Goal: Task Accomplishment & Management: Use online tool/utility

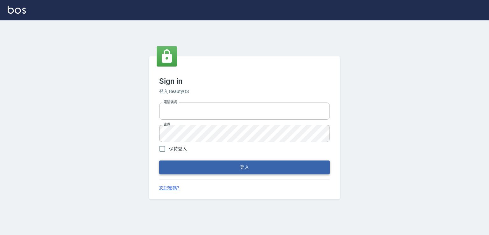
type input "0982132488"
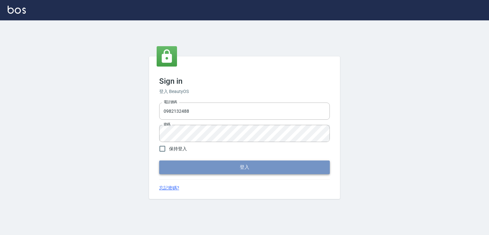
click at [209, 171] on button "登入" at bounding box center [244, 167] width 171 height 13
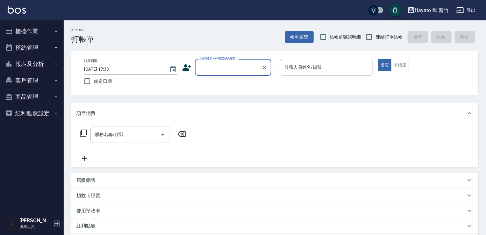
click at [189, 68] on icon at bounding box center [187, 68] width 10 height 10
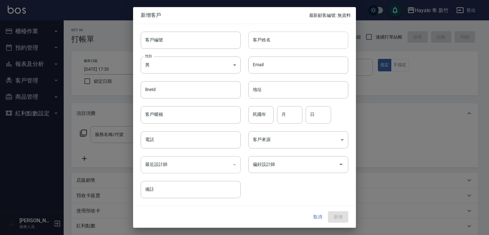
click at [295, 38] on input "客戶姓名" at bounding box center [299, 40] width 100 height 17
type input "[PERSON_NAME]"
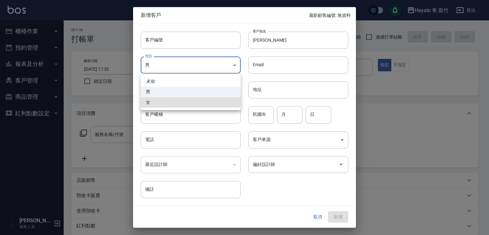
type input "[DEMOGRAPHIC_DATA]"
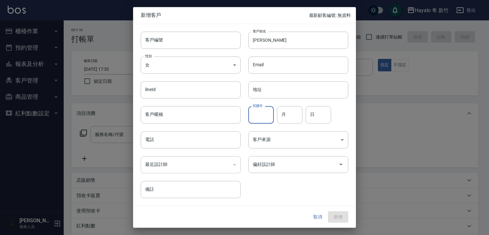
click at [265, 112] on input "民國年" at bounding box center [261, 114] width 25 height 17
type input "83"
type input "04"
type input "11"
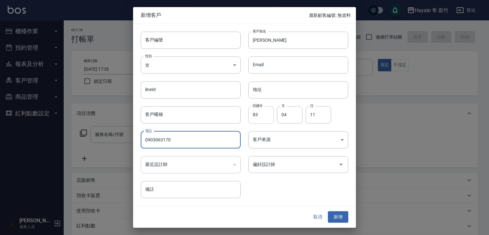
type input "0903063170"
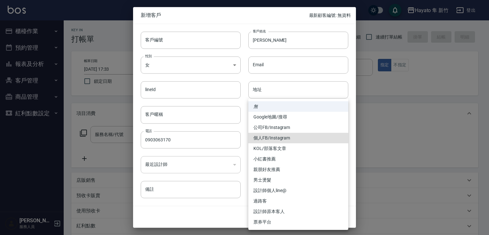
type input "個人FB/Instagram"
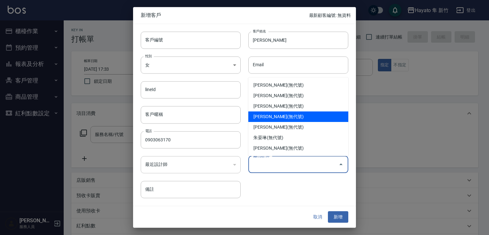
type input "[PERSON_NAME]"
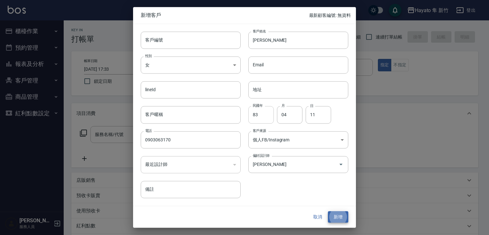
click at [328, 211] on button "新增" at bounding box center [338, 217] width 20 height 12
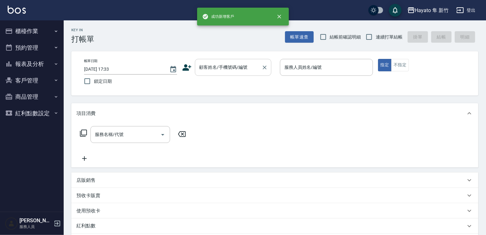
click at [222, 64] on input "顧客姓名/手機號碼/編號" at bounding box center [228, 67] width 61 height 11
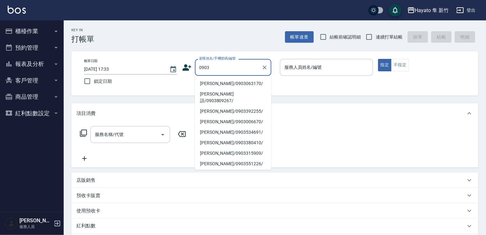
click at [224, 80] on li "[PERSON_NAME]/0903063170/" at bounding box center [233, 83] width 76 height 11
type input "[PERSON_NAME]/0903063170/"
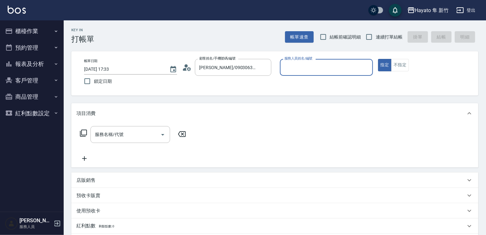
type input "Kimi(無代號)"
click at [408, 66] on button "不指定" at bounding box center [400, 65] width 18 height 12
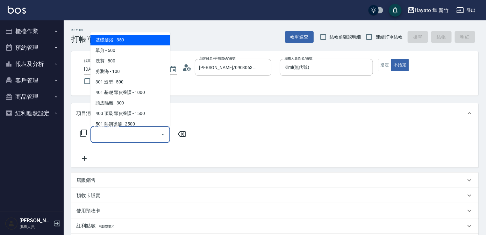
click at [141, 130] on input "服務名稱/代號" at bounding box center [125, 134] width 64 height 11
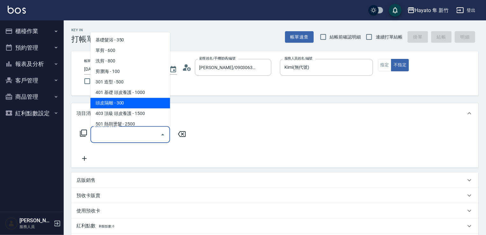
click at [137, 103] on span "頭皮隔離 - 300" at bounding box center [131, 103] width 80 height 11
type input "頭皮隔離(402)"
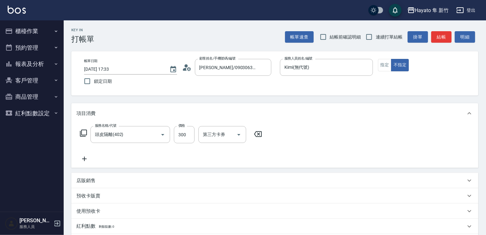
click at [84, 161] on icon at bounding box center [84, 159] width 16 height 8
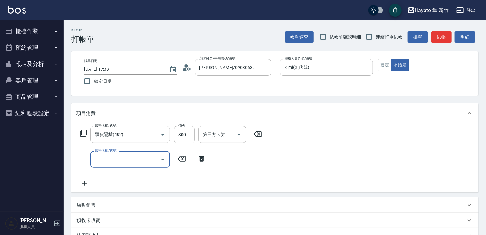
click at [120, 158] on input "服務名稱/代號" at bounding box center [125, 159] width 64 height 11
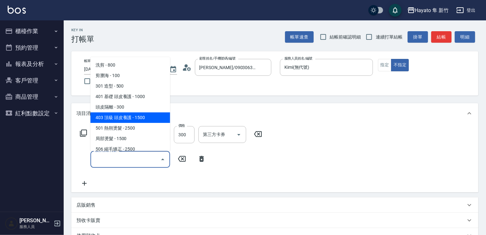
scroll to position [32, 0]
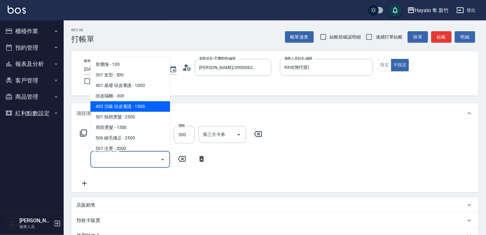
click at [120, 136] on span "506 縮毛矯正 - 2500" at bounding box center [131, 138] width 80 height 11
type input "506 縮毛矯正 (506)"
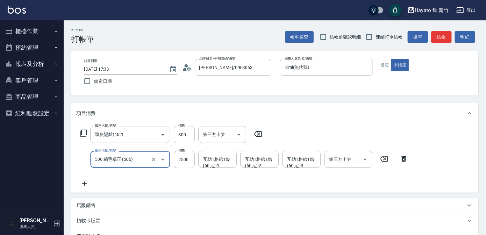
click at [85, 183] on icon at bounding box center [84, 184] width 16 height 8
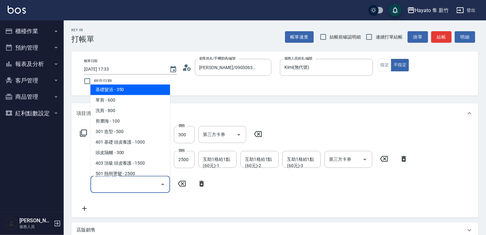
drag, startPoint x: 113, startPoint y: 181, endPoint x: 113, endPoint y: 170, distance: 10.8
click at [112, 181] on input "服務名稱/代號" at bounding box center [125, 184] width 64 height 11
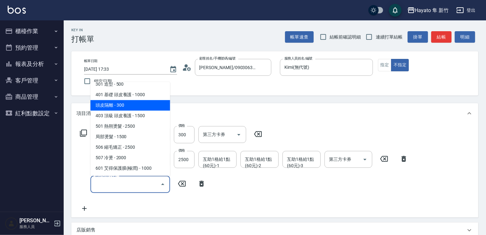
scroll to position [111, 0]
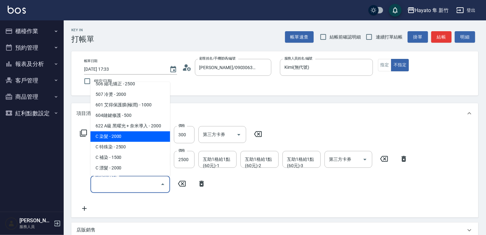
click at [120, 139] on span "C 染髮 - 2000" at bounding box center [131, 136] width 80 height 11
type input "C 染髮(701)"
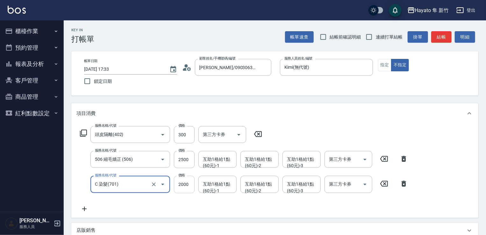
click at [184, 184] on input "2000" at bounding box center [184, 184] width 21 height 17
type input "1500"
click at [189, 134] on input "300" at bounding box center [184, 134] width 21 height 17
click at [190, 135] on input "300" at bounding box center [184, 134] width 21 height 17
type input "200"
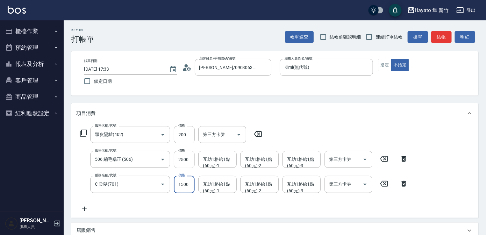
click at [189, 163] on input "2500" at bounding box center [184, 159] width 21 height 17
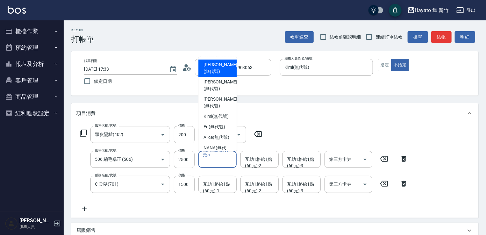
click at [215, 158] on div "互助1格給1點(60元)-1 互助1格給1點(60元)-1" at bounding box center [218, 159] width 38 height 17
click at [189, 165] on input "2500" at bounding box center [184, 159] width 21 height 17
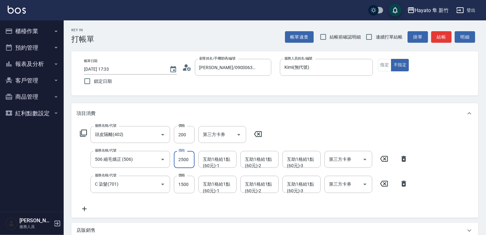
click at [184, 161] on input "2500" at bounding box center [184, 159] width 21 height 17
type input "3000"
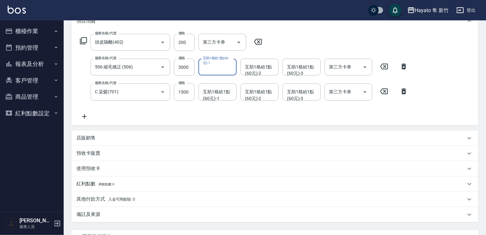
scroll to position [127, 0]
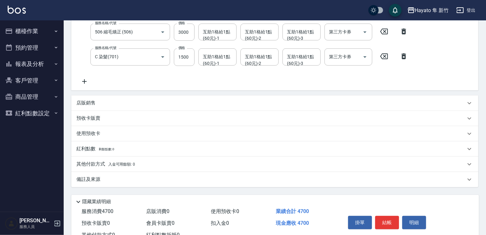
click at [111, 178] on div "備註及來源" at bounding box center [270, 179] width 389 height 7
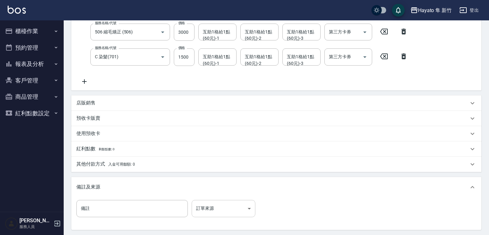
click at [227, 214] on body "Hayato 隼 新竹 登出 櫃檯作業 打帳單 帳單列表 掛單列表 營業儀表板 現場電腦打卡 預約管理 預約管理 報表及分析 報表目錄 店家日報表 互助日報表…" at bounding box center [244, 86] width 489 height 427
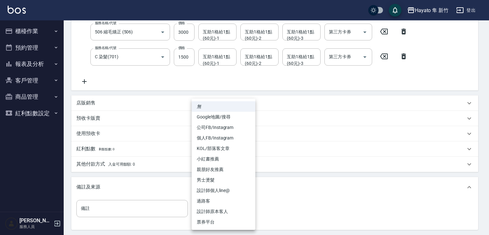
click at [216, 139] on li "個人FB/Instagram" at bounding box center [224, 138] width 64 height 11
type input "個人FB/Instagram"
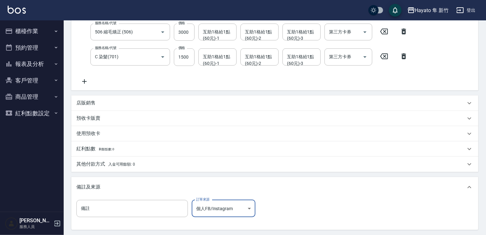
click at [282, 190] on div "備註及來源" at bounding box center [270, 187] width 389 height 7
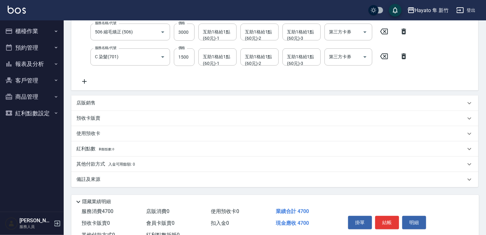
click at [251, 181] on div "備註及來源" at bounding box center [270, 179] width 389 height 7
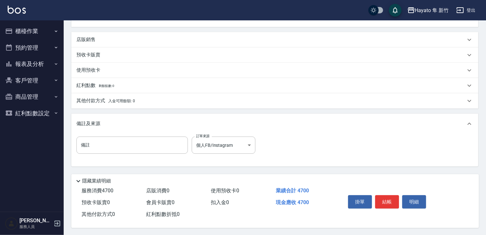
scroll to position [191, 0]
click at [391, 203] on button "結帳" at bounding box center [387, 201] width 24 height 13
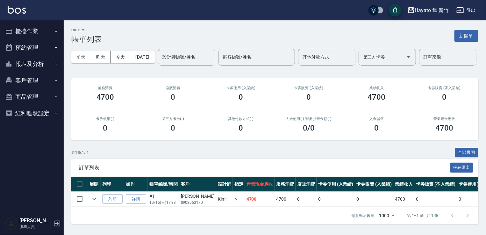
scroll to position [22, 0]
click at [47, 62] on button "報表及分析" at bounding box center [32, 64] width 59 height 17
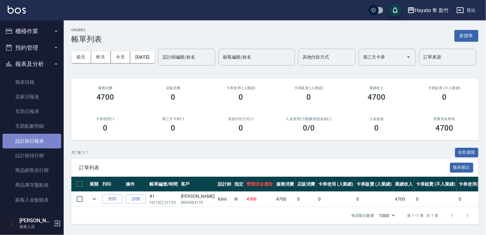
click at [39, 141] on link "設計師日報表" at bounding box center [32, 141] width 59 height 15
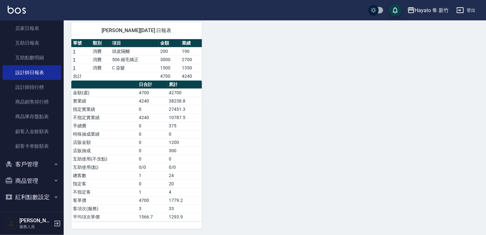
scroll to position [69, 0]
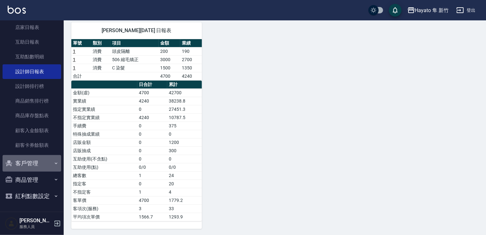
click at [40, 160] on button "客戶管理" at bounding box center [32, 163] width 59 height 17
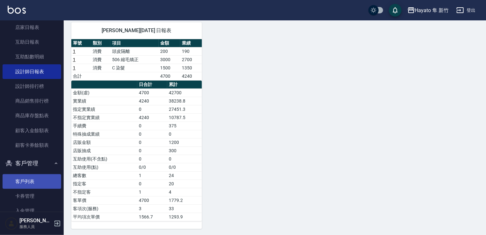
click at [40, 181] on link "客戶列表" at bounding box center [32, 181] width 59 height 15
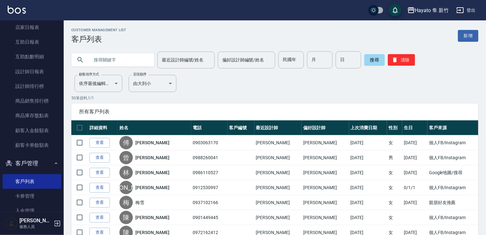
click at [106, 63] on input "text" at bounding box center [119, 59] width 60 height 17
type input "和"
type input "翰"
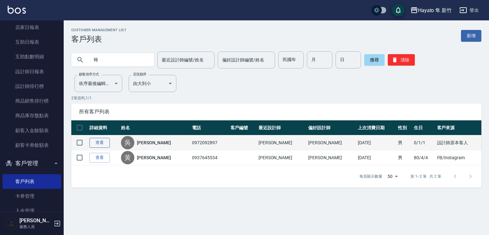
click at [92, 140] on link "查看" at bounding box center [100, 143] width 20 height 10
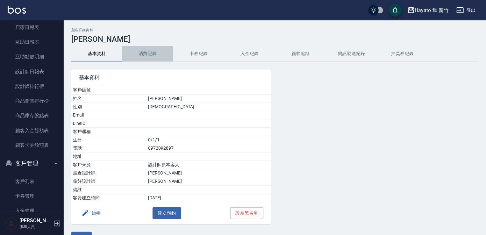
click at [140, 51] on button "消費記錄" at bounding box center [147, 53] width 51 height 15
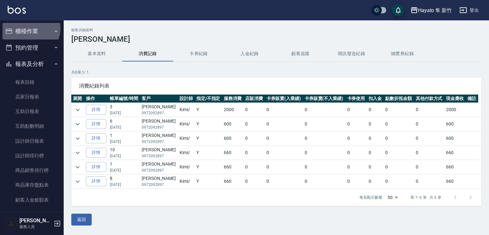
click at [30, 28] on button "櫃檯作業" at bounding box center [32, 31] width 59 height 17
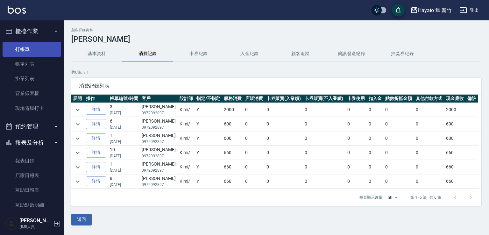
click at [40, 48] on link "打帳單" at bounding box center [32, 49] width 59 height 15
